Goal: Communication & Community: Answer question/provide support

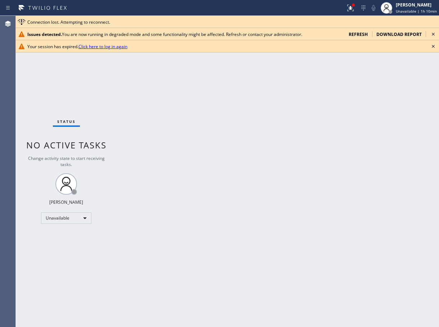
scroll to position [228, 0]
click at [360, 36] on span "refresh" at bounding box center [357, 34] width 19 height 6
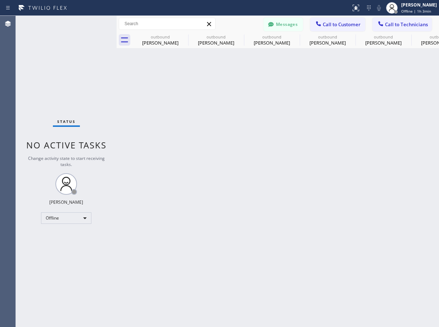
scroll to position [228, 0]
click at [288, 22] on button "Messages" at bounding box center [283, 25] width 40 height 14
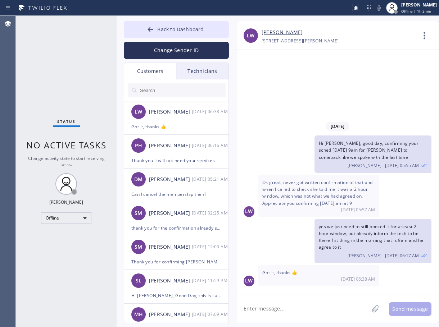
click at [182, 91] on input "text" at bounding box center [182, 90] width 86 height 14
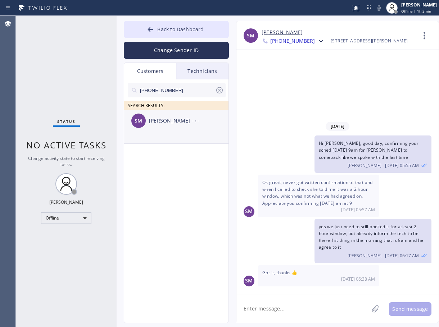
click at [201, 131] on div "SM [PERSON_NAME] --:--" at bounding box center [176, 121] width 105 height 22
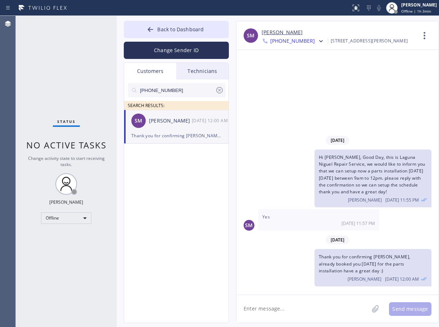
scroll to position [0, 0]
click at [288, 309] on textarea at bounding box center [302, 309] width 132 height 28
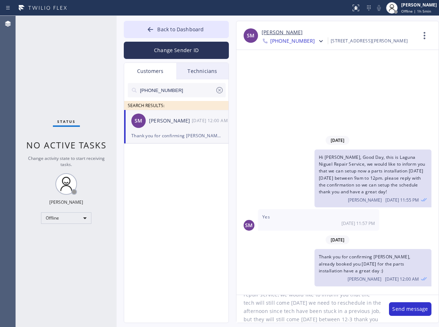
scroll to position [31, 0]
type textarea "Hi [PERSON_NAME], good day, this is laguna niguel repair service, we would like…"
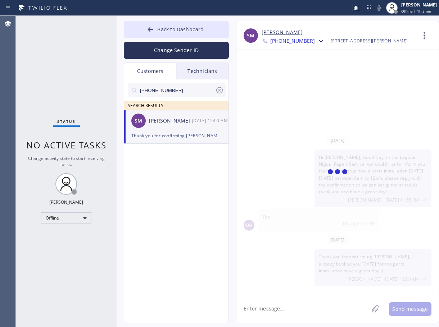
scroll to position [0, 0]
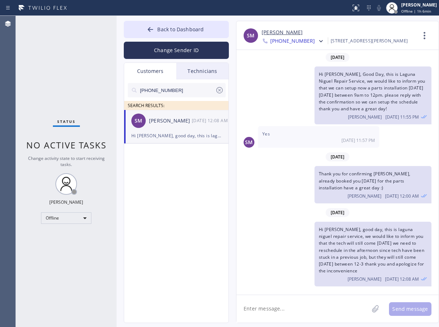
click at [181, 95] on input "[PHONE_NUMBER]" at bounding box center [177, 90] width 76 height 14
click at [221, 89] on icon at bounding box center [219, 90] width 9 height 9
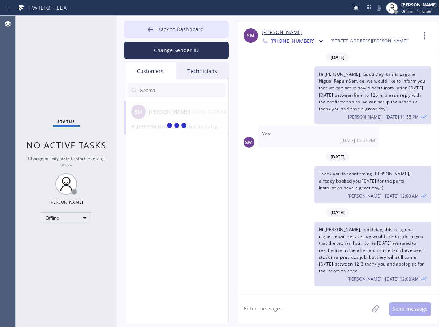
click at [151, 95] on input "text" at bounding box center [182, 90] width 86 height 14
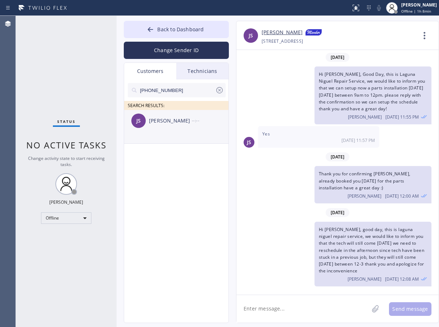
click at [180, 129] on div "JS [PERSON_NAME] --:--" at bounding box center [176, 121] width 105 height 22
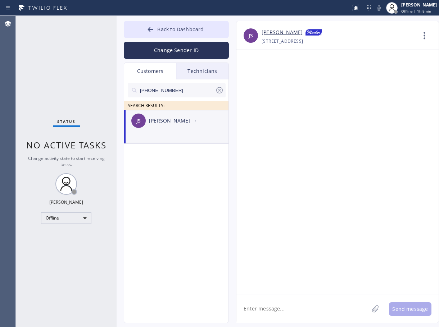
click at [270, 302] on textarea at bounding box center [302, 309] width 132 height 28
click at [329, 312] on textarea "Hi [PERSON_NAME], Good day, this is" at bounding box center [308, 309] width 145 height 28
paste textarea "Samsung Appliance Repair [GEOGRAPHIC_DATA][PERSON_NAME]"
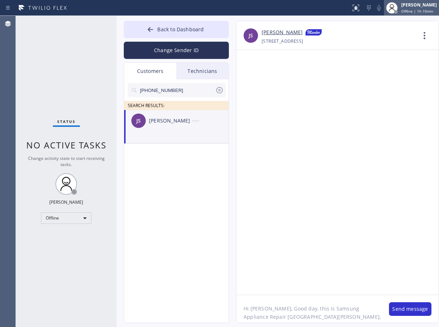
type textarea "Hi [PERSON_NAME], Good day, this is Samsung Appliance Repair [GEOGRAPHIC_DATA][…"
click at [181, 33] on button "Back to Dashboard" at bounding box center [176, 29] width 105 height 17
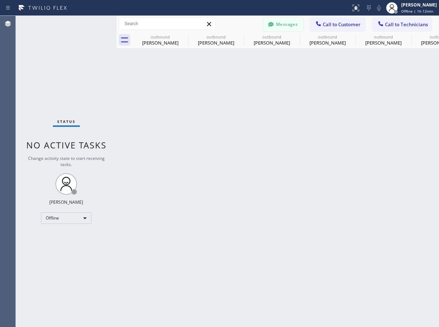
click at [282, 24] on button "Messages" at bounding box center [283, 25] width 40 height 14
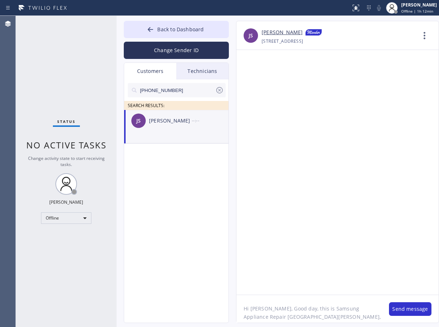
click at [194, 72] on div "Technicians" at bounding box center [202, 71] width 52 height 17
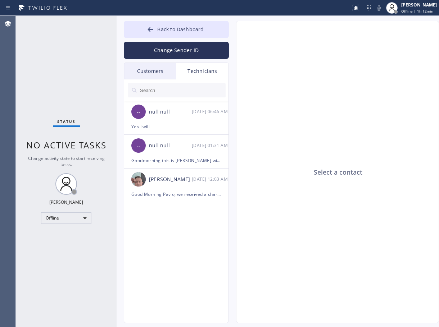
click at [154, 73] on div "Customers" at bounding box center [150, 71] width 52 height 17
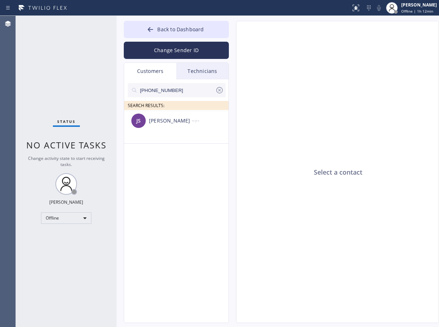
click at [219, 88] on icon at bounding box center [219, 90] width 9 height 9
click at [190, 72] on div "Technicians" at bounding box center [202, 71] width 52 height 17
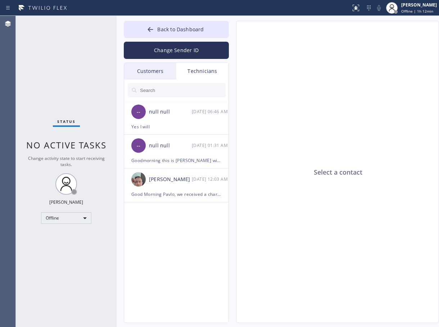
click at [142, 76] on div "Customers" at bounding box center [150, 71] width 52 height 17
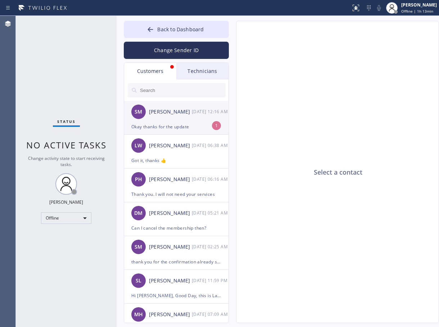
click at [188, 124] on div "Okay thanks for the update" at bounding box center [176, 127] width 90 height 8
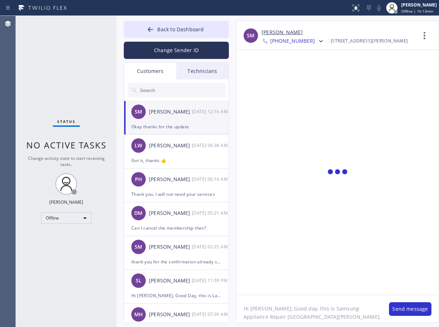
scroll to position [24, 0]
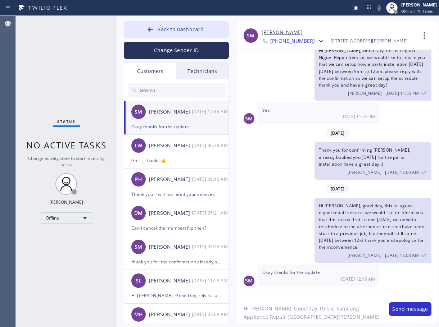
click at [361, 317] on textarea "Hi [PERSON_NAME], Good day, this is Samsung Appliance Repair [GEOGRAPHIC_DATA][…" at bounding box center [308, 309] width 145 height 28
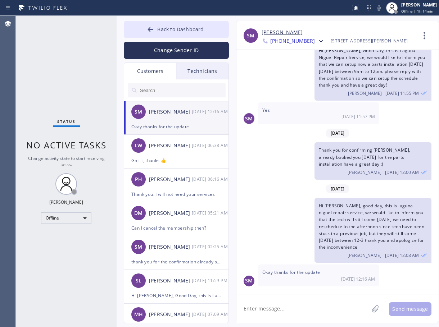
click at [176, 94] on input "text" at bounding box center [182, 90] width 86 height 14
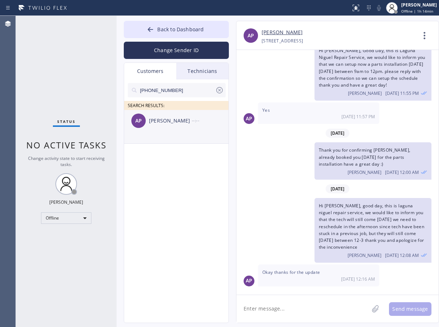
click at [179, 137] on li "AP [PERSON_NAME] --:--" at bounding box center [176, 127] width 105 height 34
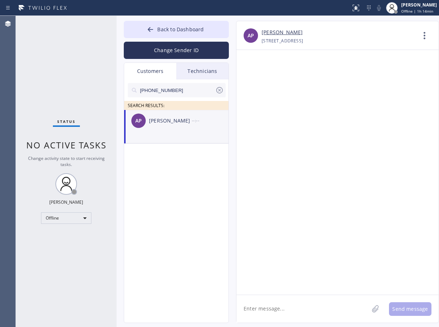
scroll to position [0, 0]
click at [265, 306] on textarea at bounding box center [302, 309] width 132 height 28
type textarea "G"
click at [288, 310] on textarea "Hi [PERSON_NAME], this is" at bounding box center [308, 309] width 145 height 28
paste textarea "Spectrum Appliance Repair [GEOGRAPHIC_DATA]"
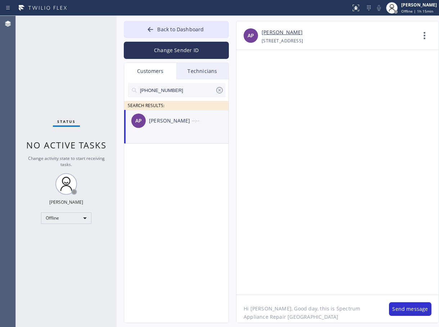
drag, startPoint x: 291, startPoint y: 318, endPoint x: 245, endPoint y: 322, distance: 46.2
click at [245, 322] on textarea "Hi [PERSON_NAME], Good day, this is Spectrum Appliance Repair [GEOGRAPHIC_DATA]" at bounding box center [308, 309] width 145 height 28
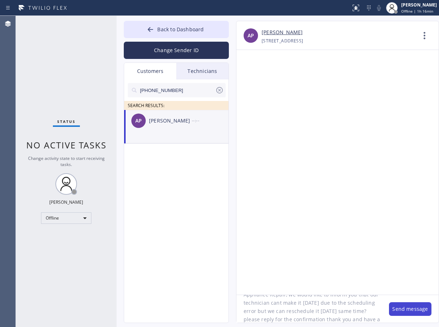
type textarea "Hi [PERSON_NAME], Good day, this is Spectrum Appliance Repair, we would like to…"
click at [393, 311] on button "Send message" at bounding box center [410, 309] width 42 height 14
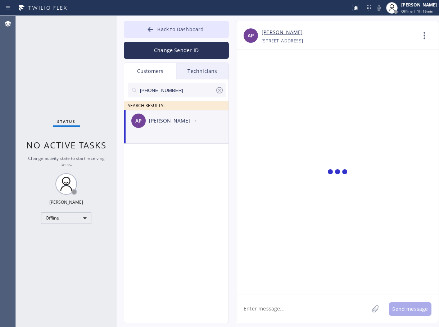
scroll to position [0, 0]
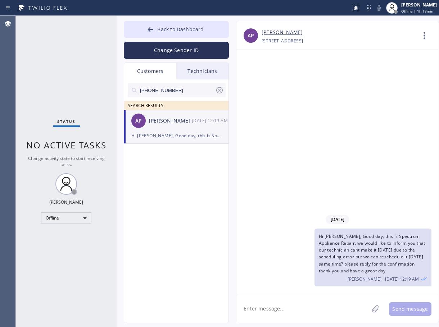
click at [219, 92] on icon at bounding box center [219, 90] width 9 height 9
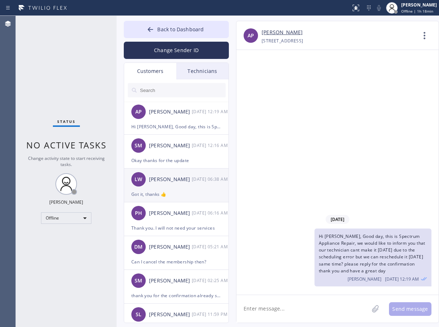
click at [192, 192] on div "Got it, thanks 👍" at bounding box center [176, 194] width 90 height 8
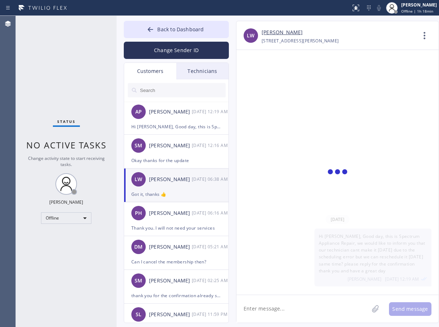
scroll to position [228, 0]
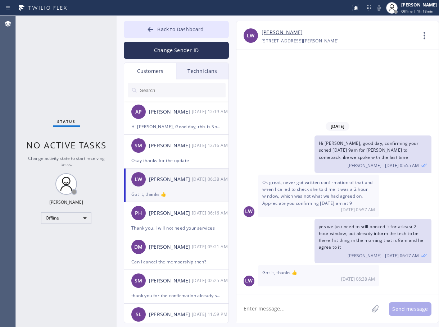
click at [274, 310] on textarea at bounding box center [302, 309] width 132 height 28
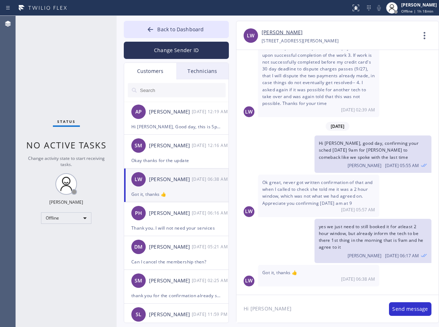
click at [281, 31] on link "[PERSON_NAME]" at bounding box center [281, 32] width 41 height 8
click at [284, 314] on textarea "Hi [PERSON_NAME]" at bounding box center [308, 309] width 145 height 28
type textarea "Hi [PERSON_NAME], good day, our tech mentioned that its not fixable and there i…"
click at [409, 310] on button "Send message" at bounding box center [410, 309] width 42 height 14
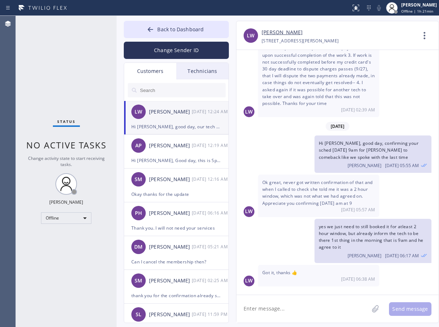
scroll to position [297, 0]
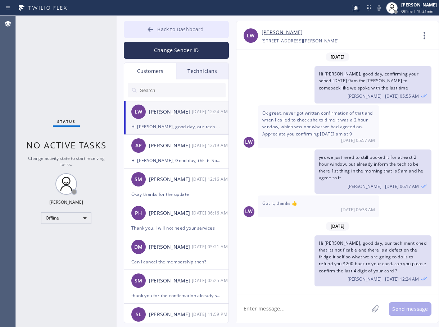
click at [184, 26] on span "Back to Dashboard" at bounding box center [180, 29] width 46 height 7
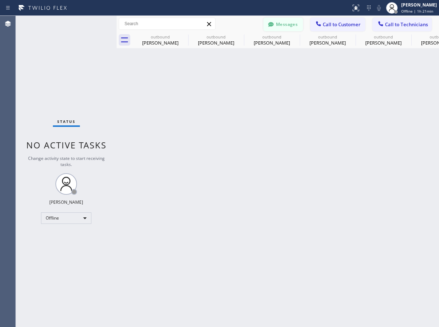
click at [287, 23] on button "Messages" at bounding box center [283, 25] width 40 height 14
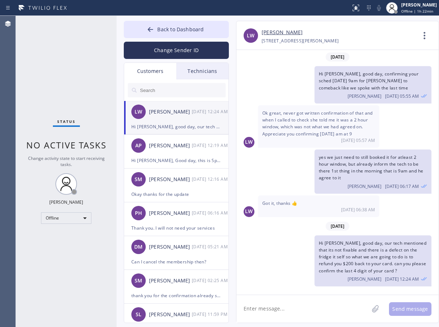
click at [202, 70] on div "Technicians" at bounding box center [202, 71] width 52 height 17
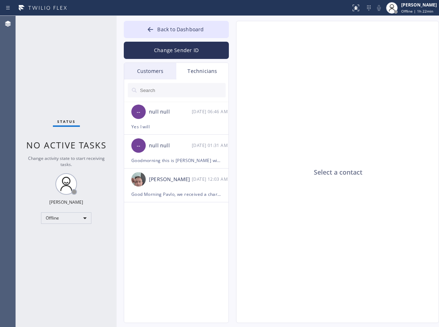
click at [163, 72] on div "Customers" at bounding box center [150, 71] width 52 height 17
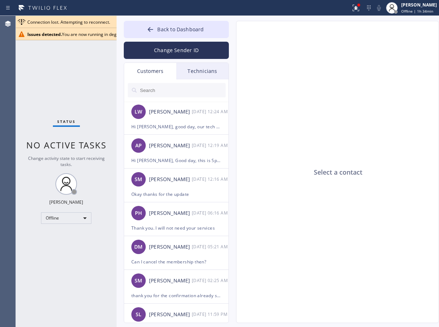
click at [195, 72] on div "Technicians" at bounding box center [202, 71] width 52 height 17
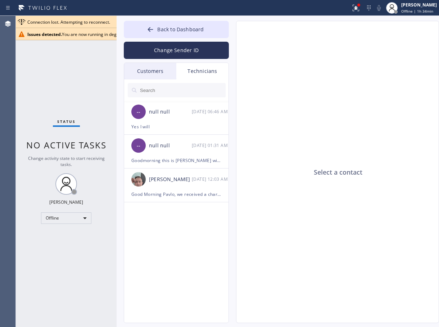
click at [154, 72] on div "Customers" at bounding box center [150, 71] width 52 height 17
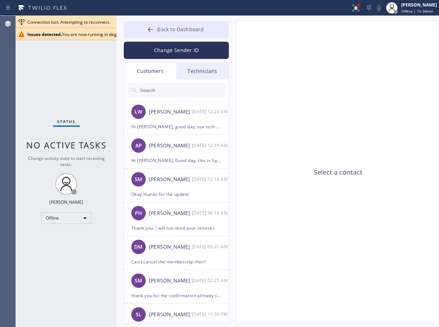
click at [177, 32] on span "Back to Dashboard" at bounding box center [180, 29] width 46 height 7
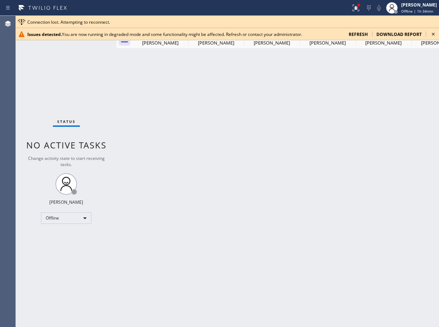
click at [356, 33] on span "refresh" at bounding box center [357, 34] width 19 height 6
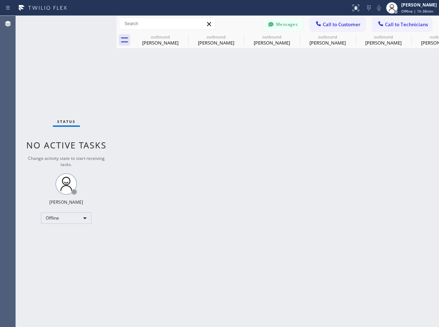
click at [291, 147] on div "Back to Dashboard Change Sender ID Customers Technicians LW Laura Wichems 09/24…" at bounding box center [278, 171] width 322 height 311
click at [400, 4] on div at bounding box center [392, 8] width 16 height 16
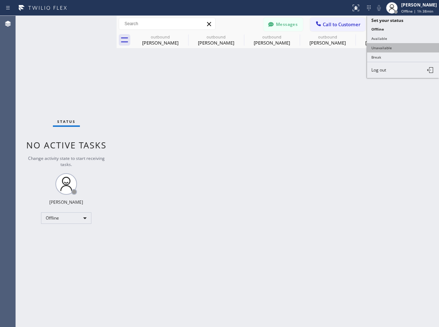
click at [403, 47] on button "Unavailable" at bounding box center [403, 47] width 72 height 9
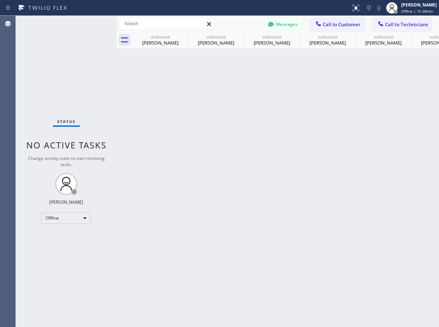
click at [340, 84] on div "Back to Dashboard Change Sender ID Customers Technicians LW Laura Wichems 09/24…" at bounding box center [278, 171] width 322 height 311
click at [288, 23] on button "Messages" at bounding box center [283, 25] width 40 height 14
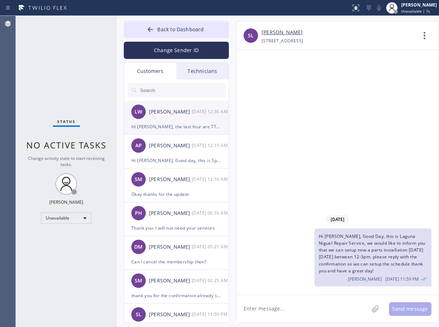
click at [198, 123] on div "Hi Aldrin, the last four are 7716" at bounding box center [176, 127] width 90 height 8
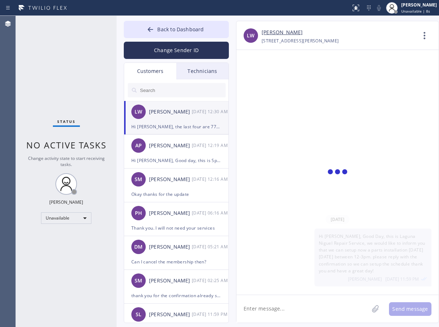
scroll to position [321, 0]
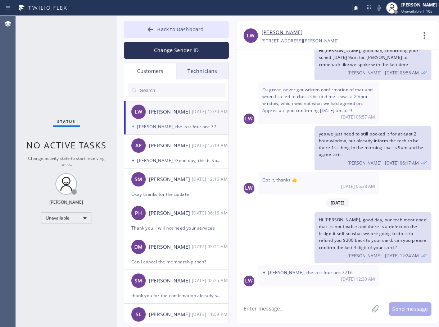
click at [311, 304] on textarea at bounding box center [302, 309] width 132 height 28
type textarea "t"
type textarea "H"
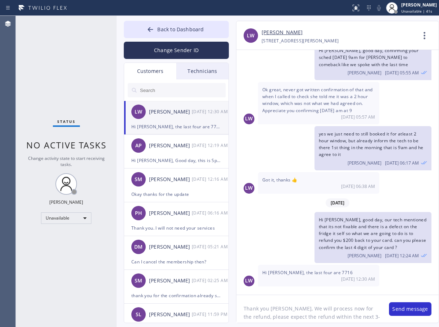
scroll to position [6, 0]
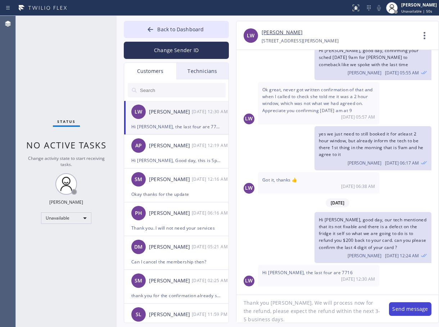
type textarea "Thank you Laura, We will process now for the refund, please expect the refund w…"
click at [408, 309] on button "Send message" at bounding box center [410, 309] width 42 height 14
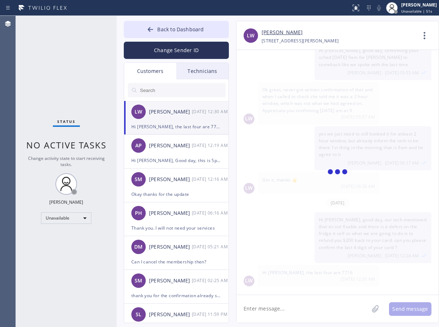
scroll to position [360, 0]
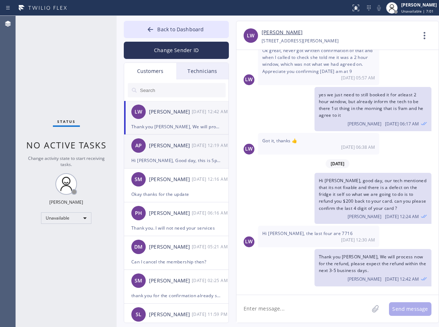
click at [190, 155] on div "AP Asha Perry 09/24 12:19 AM" at bounding box center [176, 146] width 105 height 22
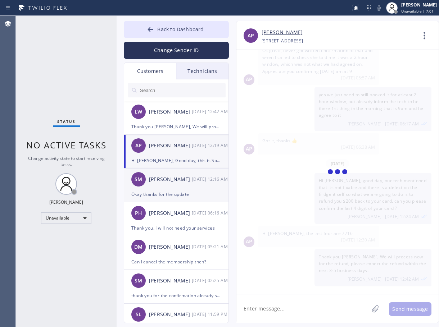
scroll to position [0, 0]
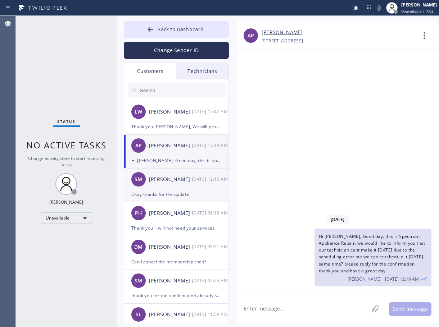
click at [193, 185] on div "SM Sherry Movafagh 09/24 12:16 AM" at bounding box center [176, 180] width 105 height 22
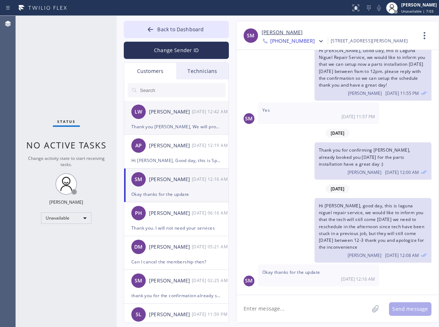
click at [170, 128] on div "Thank you Laura, We will process now for the refund, please expect the refund w…" at bounding box center [176, 127] width 90 height 8
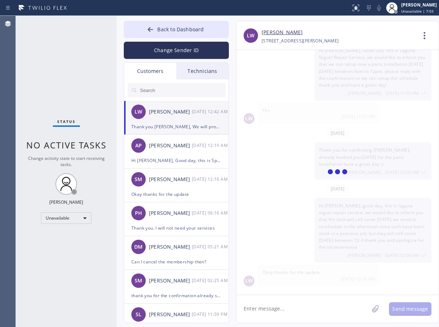
scroll to position [360, 0]
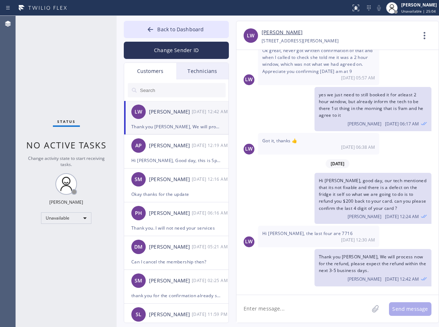
click at [201, 72] on div "Technicians" at bounding box center [202, 71] width 52 height 17
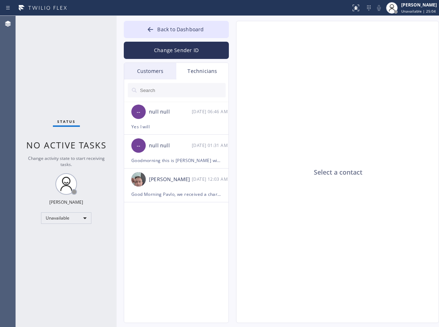
click at [155, 67] on div "Customers" at bounding box center [150, 71] width 52 height 17
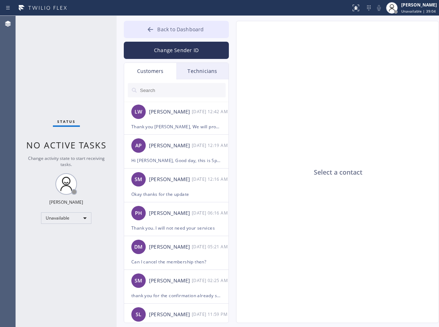
click at [181, 30] on span "Back to Dashboard" at bounding box center [180, 29] width 46 height 7
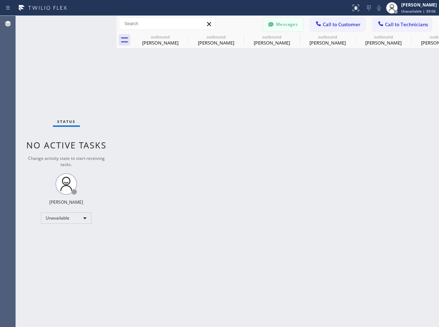
click at [293, 24] on button "Messages" at bounding box center [283, 25] width 40 height 14
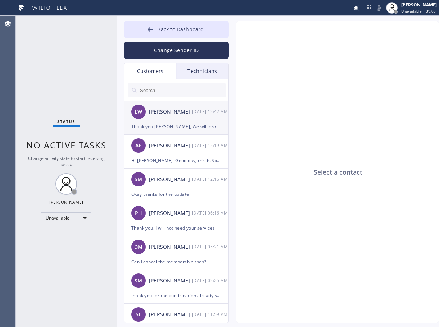
click at [182, 124] on div "Thank you Laura, We will process now for the refund, please expect the refund w…" at bounding box center [176, 127] width 90 height 8
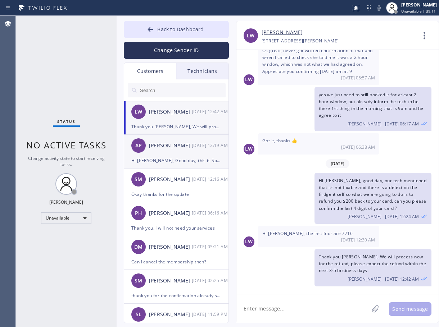
click at [164, 156] on div "Hi [PERSON_NAME], Good day, this is Spectrum Appliance Repair, we would like to…" at bounding box center [176, 160] width 90 height 8
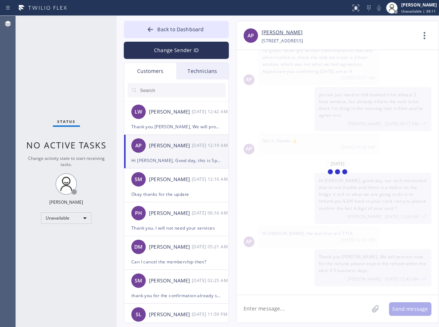
scroll to position [0, 0]
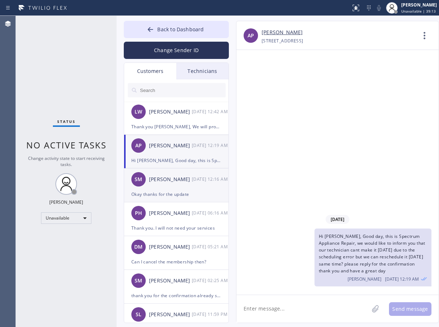
click at [164, 202] on li "SM Sherry Movafagh 09/24 12:16 AM Okay thanks for the update" at bounding box center [176, 186] width 105 height 34
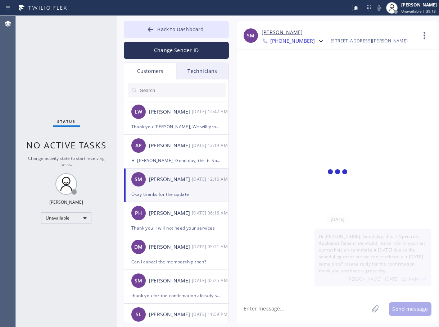
scroll to position [24, 0]
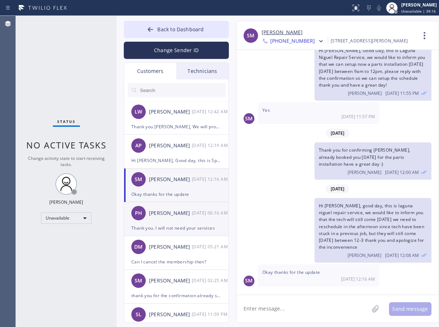
click at [182, 228] on div "Thank you. I will not need your services" at bounding box center [176, 228] width 90 height 8
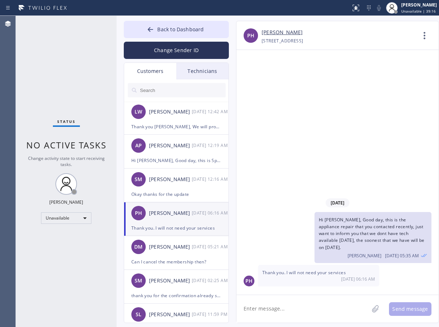
scroll to position [0, 0]
click at [171, 251] on div "DM Demetria Markus 09/23 05:21 AM" at bounding box center [176, 247] width 105 height 22
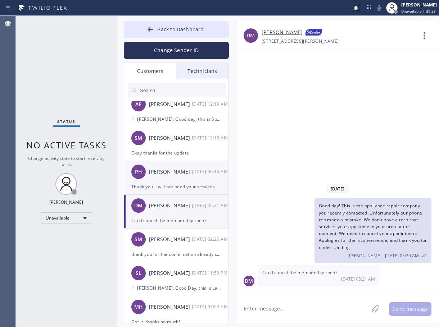
scroll to position [72, 0]
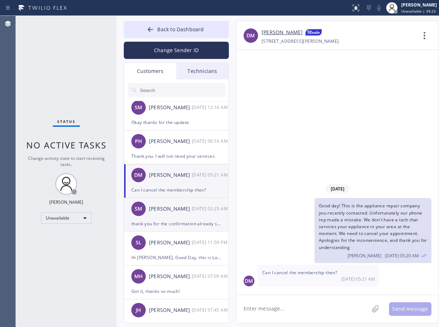
click at [173, 217] on div "SM Steve Murow 09/23 02:25 AM" at bounding box center [176, 209] width 105 height 22
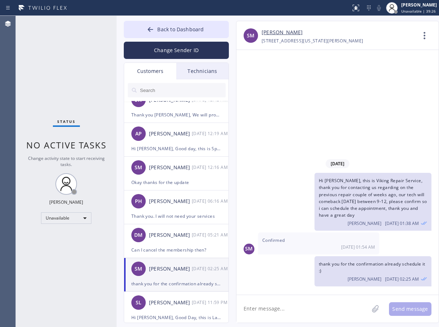
scroll to position [0, 0]
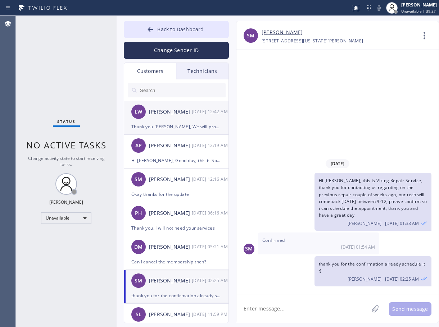
click at [170, 120] on div "LW Laura Wichems 09/24 12:42 AM" at bounding box center [176, 112] width 105 height 22
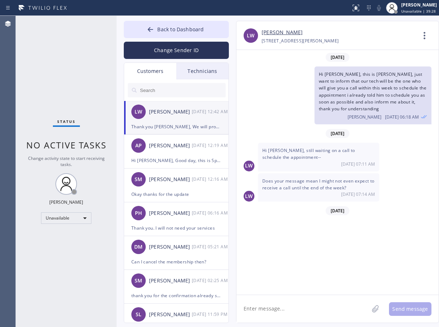
scroll to position [360, 0]
